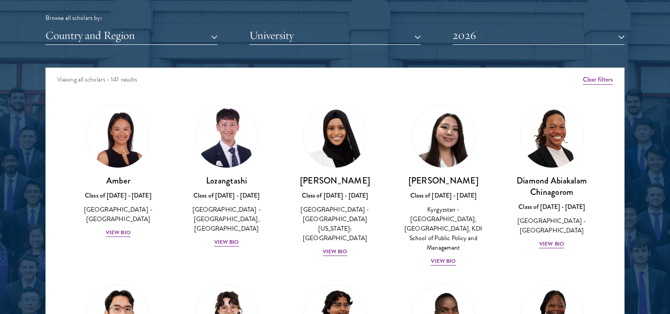
scroll to position [4605, 0]
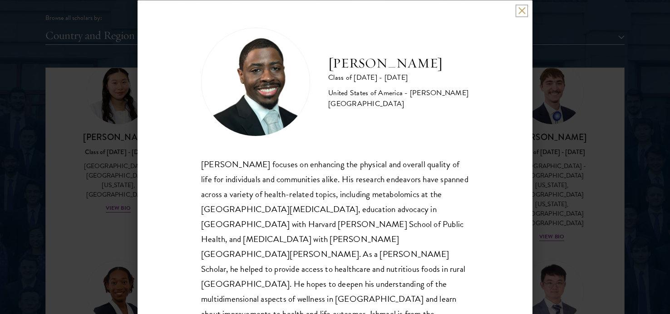
click at [518, 9] on button at bounding box center [522, 11] width 8 height 8
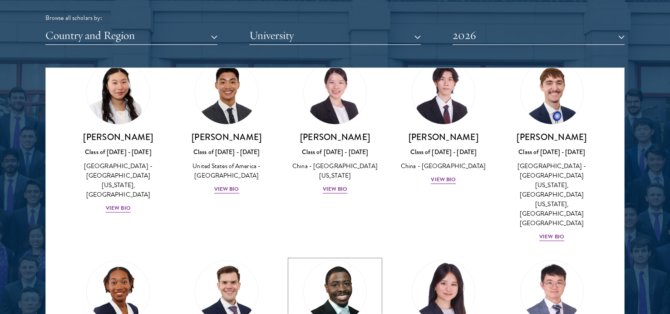
scroll to position [4196, 0]
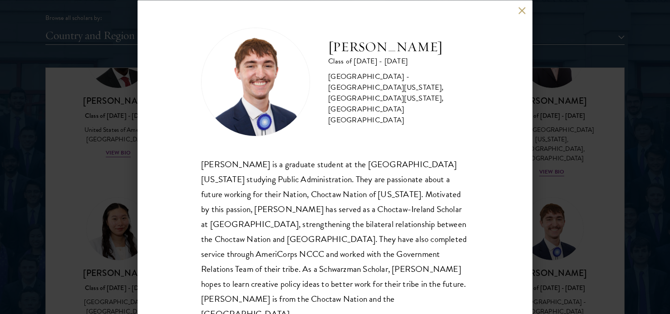
scroll to position [19, 0]
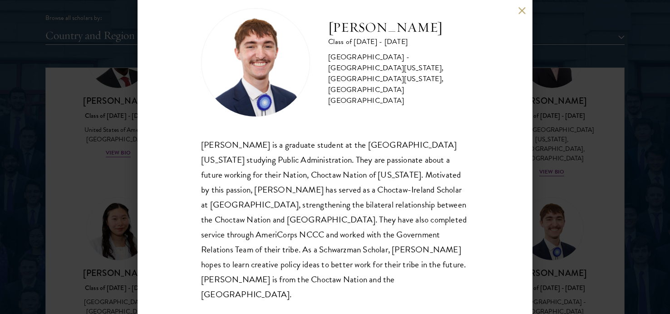
click at [202, 203] on div "[PERSON_NAME] is a graduate student at the [GEOGRAPHIC_DATA][US_STATE] studying…" at bounding box center [335, 219] width 268 height 165
click at [152, 181] on div "[PERSON_NAME] Class of [DATE] - [DATE] [GEOGRAPHIC_DATA] - [GEOGRAPHIC_DATA][US…" at bounding box center [334, 157] width 395 height 314
click at [216, 143] on div "[PERSON_NAME] is a graduate student at the [GEOGRAPHIC_DATA][US_STATE] studying…" at bounding box center [335, 219] width 268 height 165
click at [519, 10] on button at bounding box center [522, 11] width 8 height 8
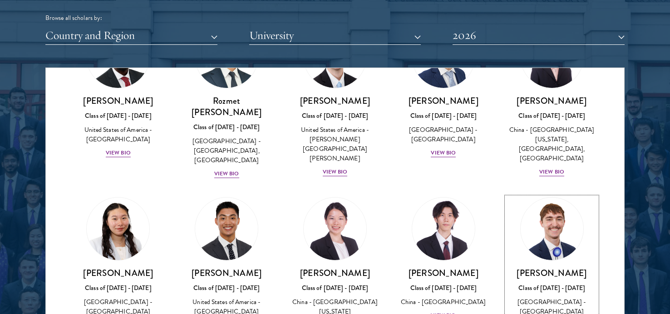
scroll to position [4194, 0]
